Goal: Task Accomplishment & Management: Manage account settings

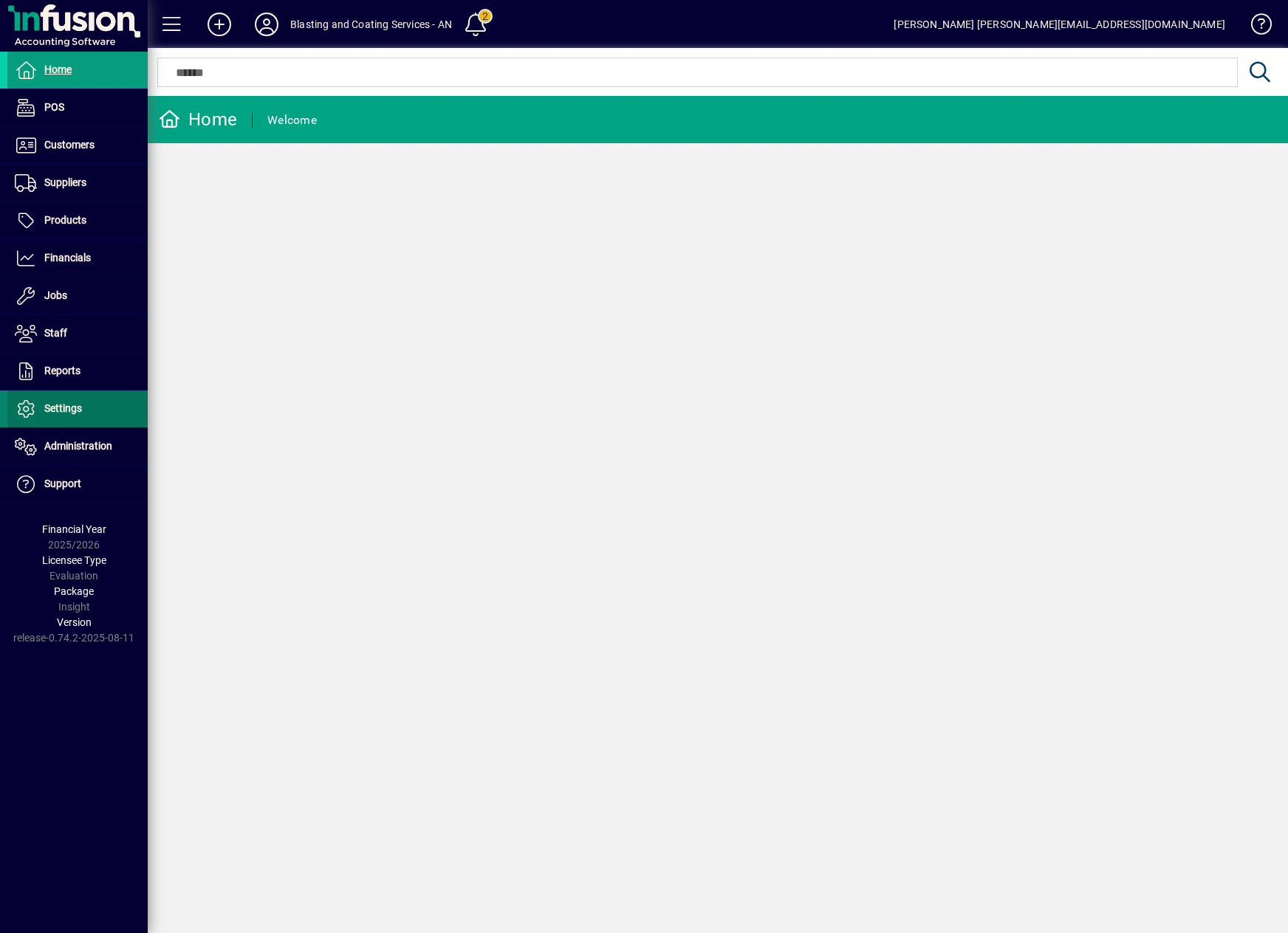
click at [73, 412] on span "Settings" at bounding box center [63, 408] width 38 height 12
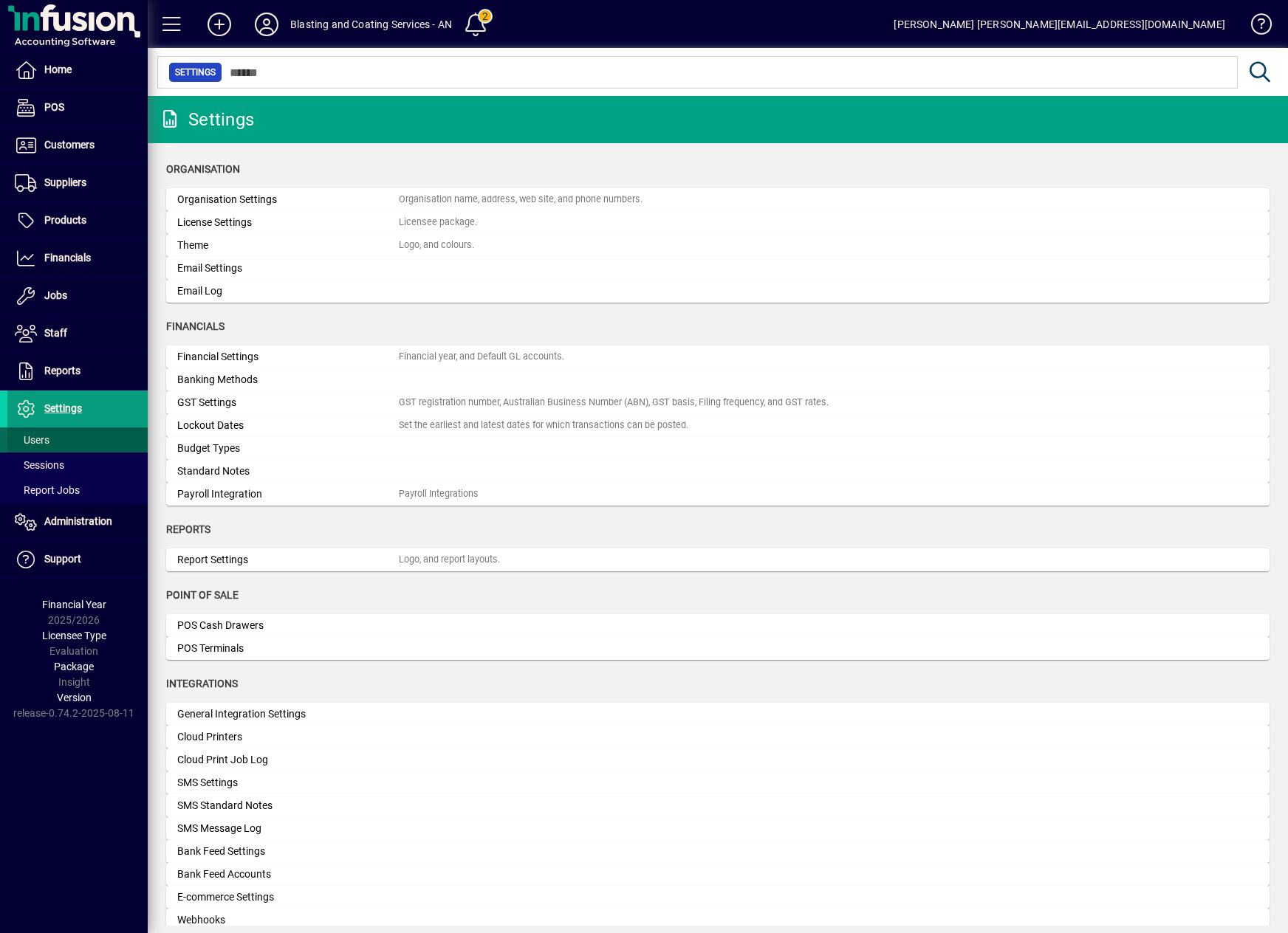
click at [69, 442] on span at bounding box center [78, 440] width 141 height 35
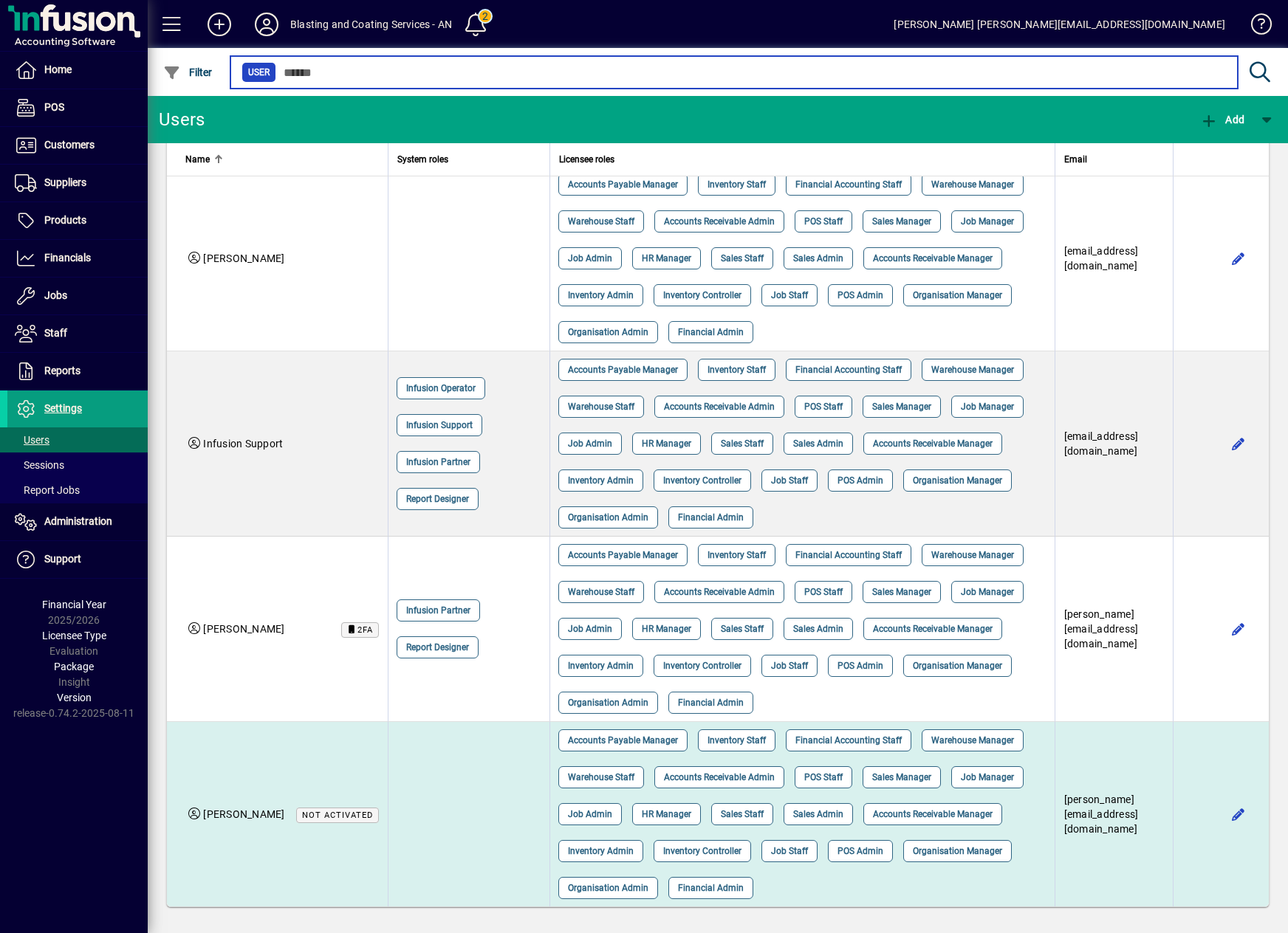
scroll to position [172, 0]
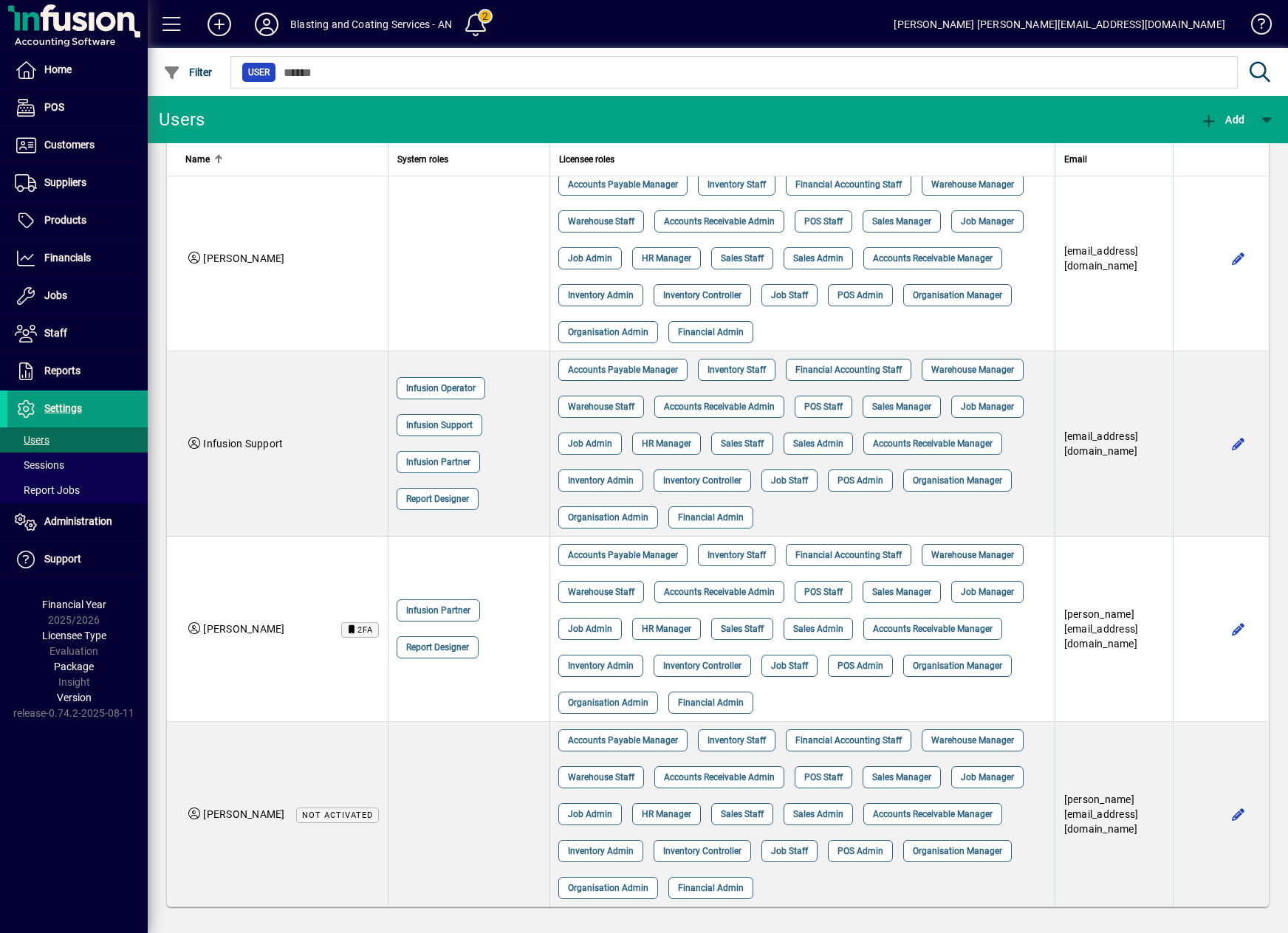
click at [80, 877] on div "Home POS Customers Invoices Payments Quotes Backorders Items Communications Sup…" at bounding box center [74, 466] width 148 height 933
